Goal: Transaction & Acquisition: Purchase product/service

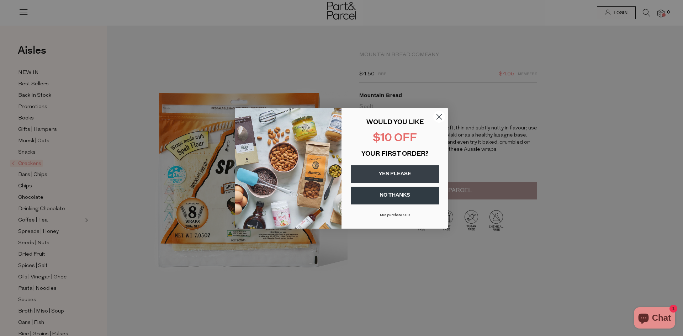
click at [437, 115] on icon "Close dialog" at bounding box center [439, 116] width 5 height 5
